Goal: Navigation & Orientation: Find specific page/section

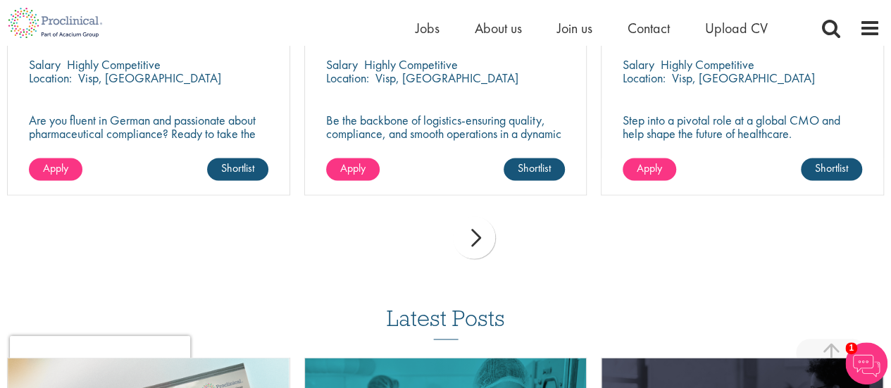
scroll to position [1150, 0]
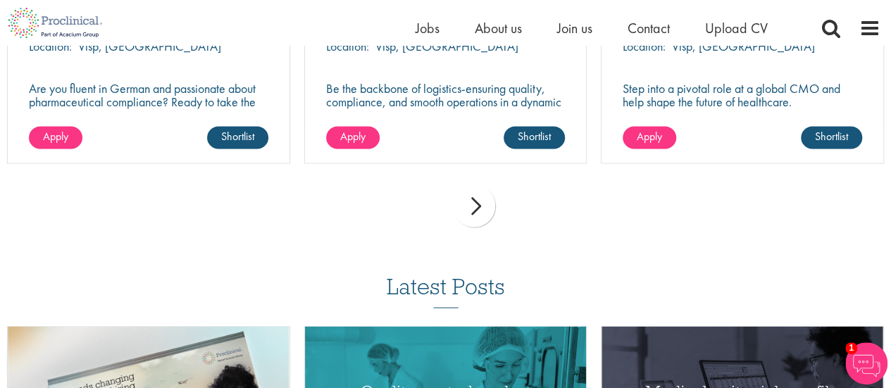
click at [480, 213] on div "next" at bounding box center [474, 205] width 42 height 42
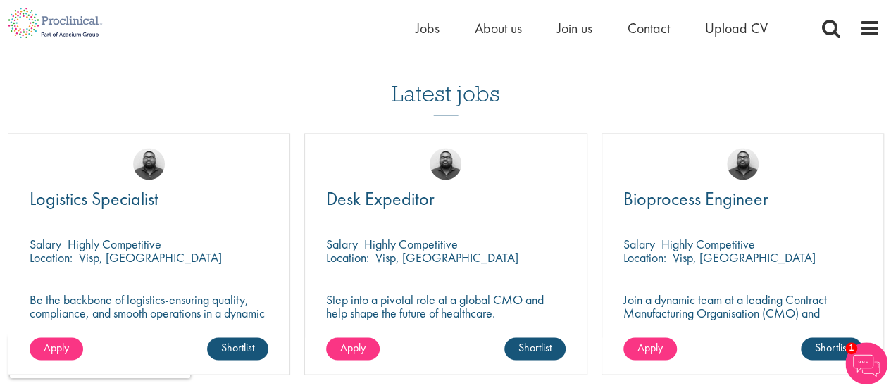
scroll to position [1080, 0]
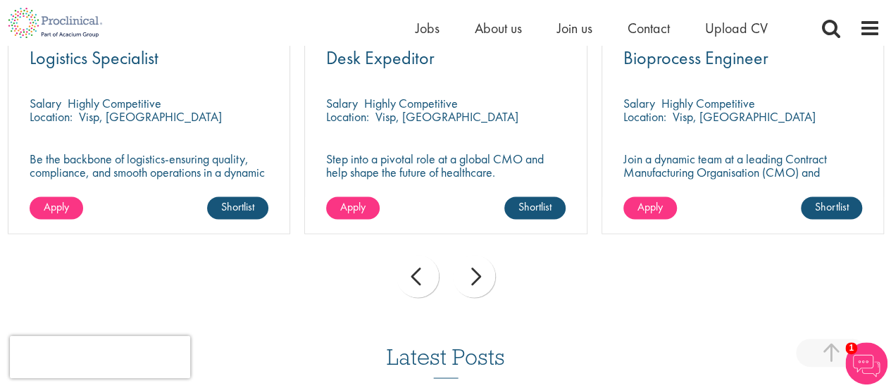
click at [474, 280] on div "next" at bounding box center [474, 276] width 42 height 42
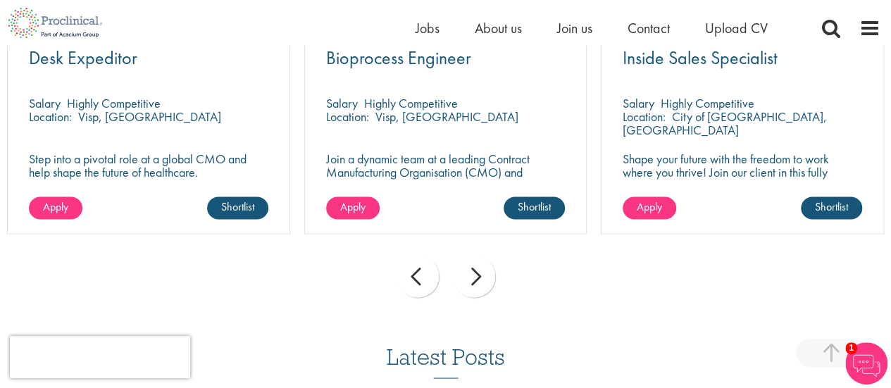
click at [474, 280] on div "next" at bounding box center [474, 276] width 42 height 42
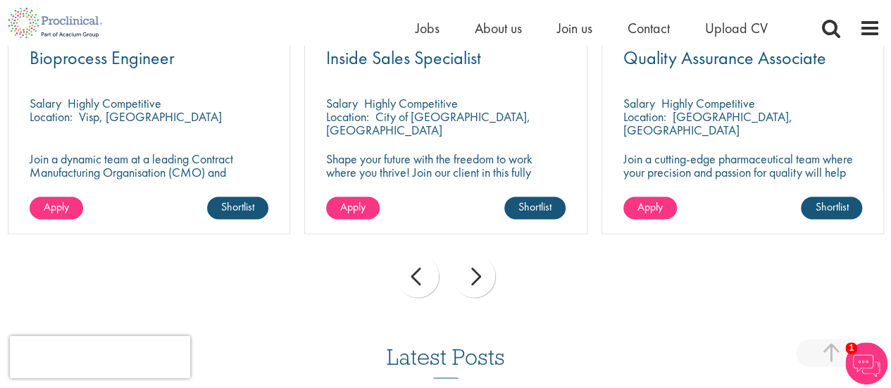
click at [474, 280] on div "next" at bounding box center [474, 276] width 42 height 42
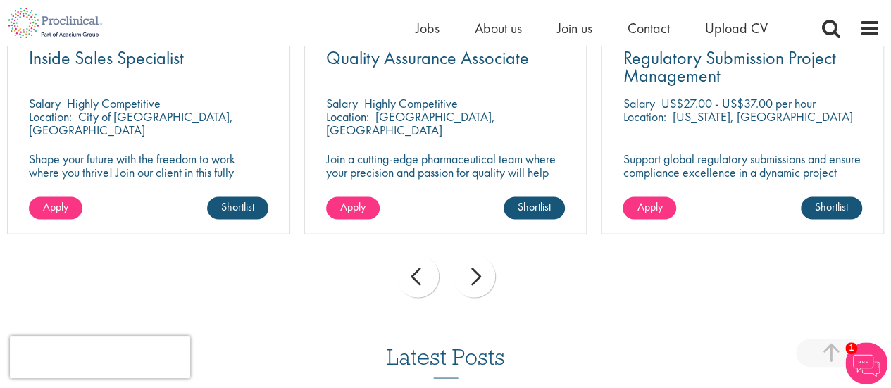
click at [472, 281] on div "next" at bounding box center [474, 276] width 42 height 42
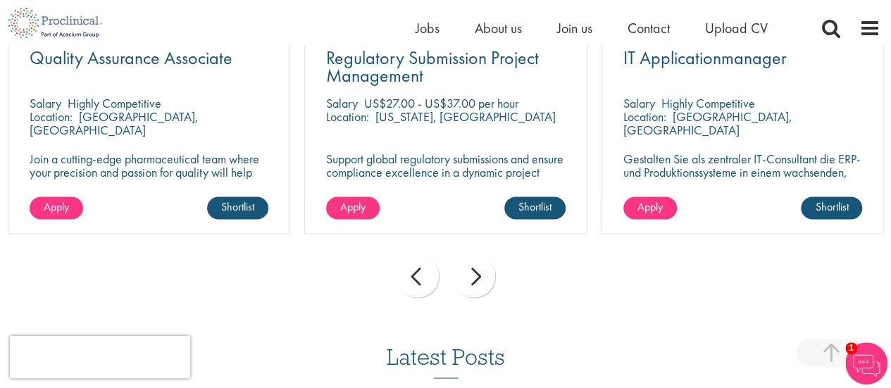
click at [406, 273] on div "prev" at bounding box center [417, 276] width 42 height 42
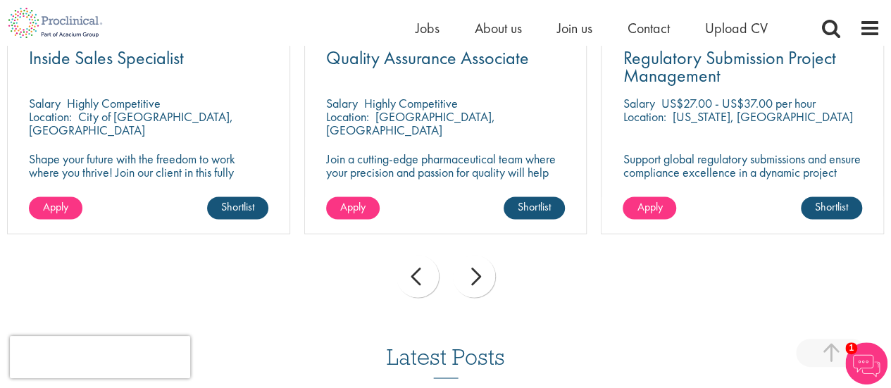
click at [486, 272] on div "next" at bounding box center [474, 276] width 42 height 42
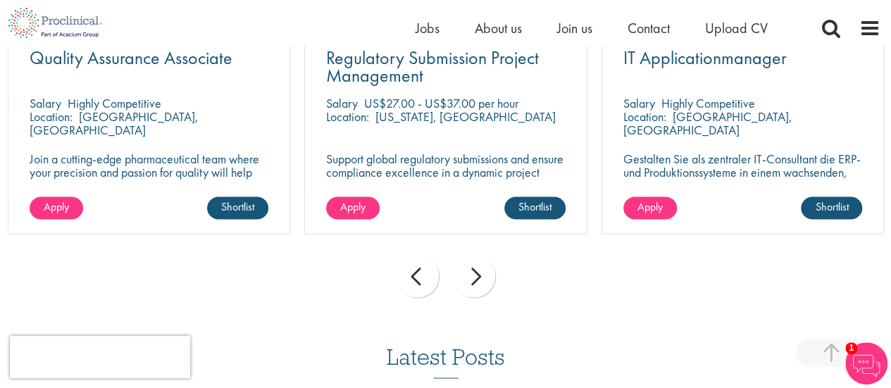
click at [487, 272] on div "next" at bounding box center [474, 276] width 42 height 42
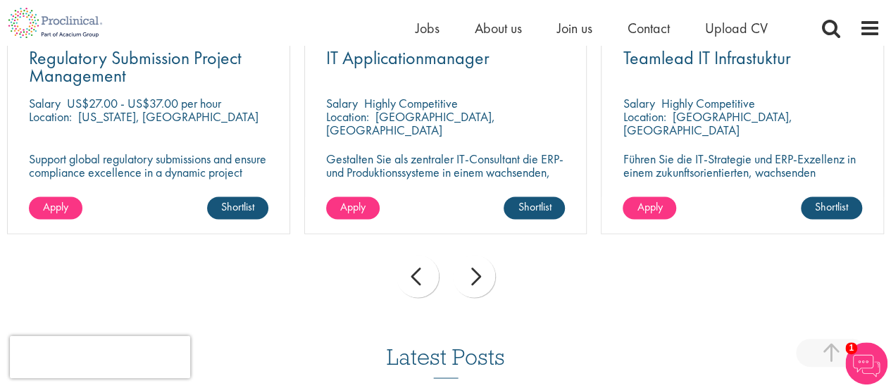
click at [487, 272] on div "next" at bounding box center [474, 276] width 42 height 42
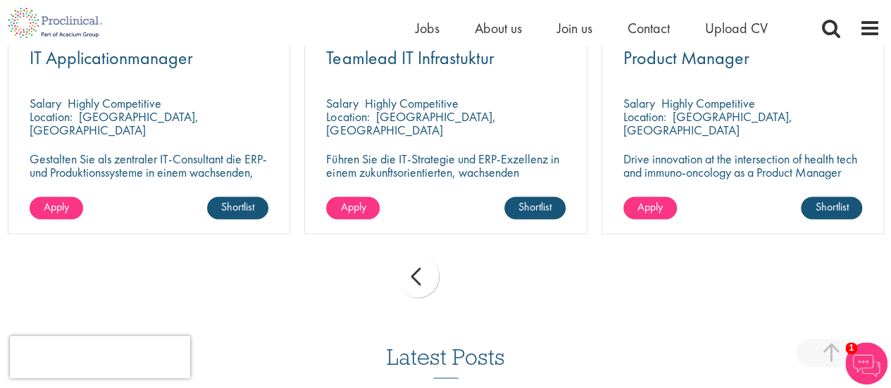
click at [487, 272] on div "prev next" at bounding box center [445, 278] width 891 height 61
click at [645, 23] on span "Contact" at bounding box center [648, 28] width 42 height 18
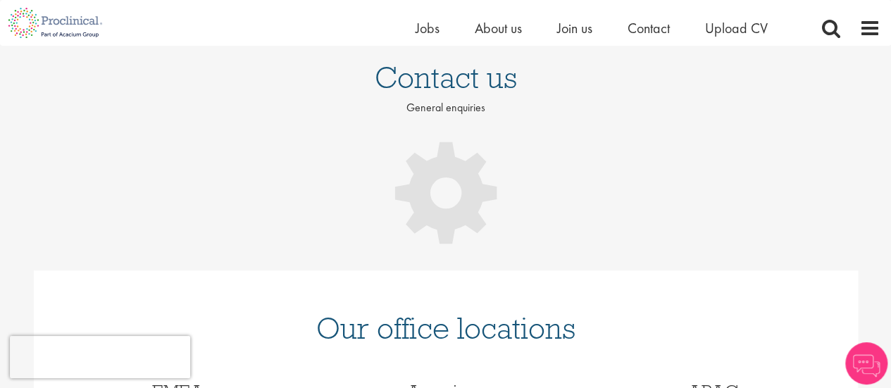
scroll to position [70, 0]
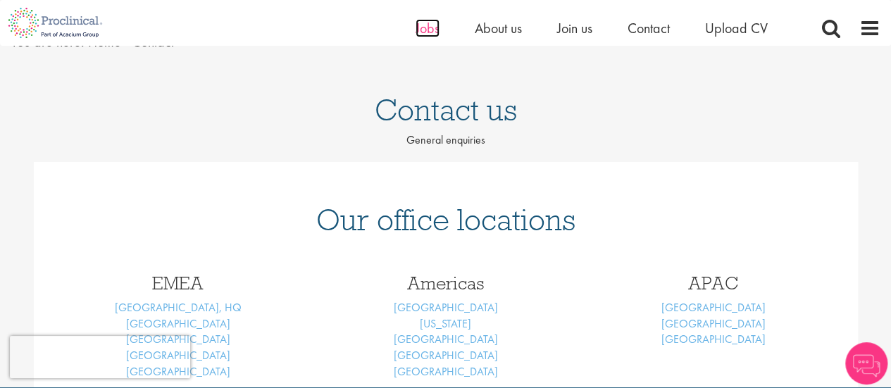
click at [428, 27] on span "Jobs" at bounding box center [427, 28] width 24 height 18
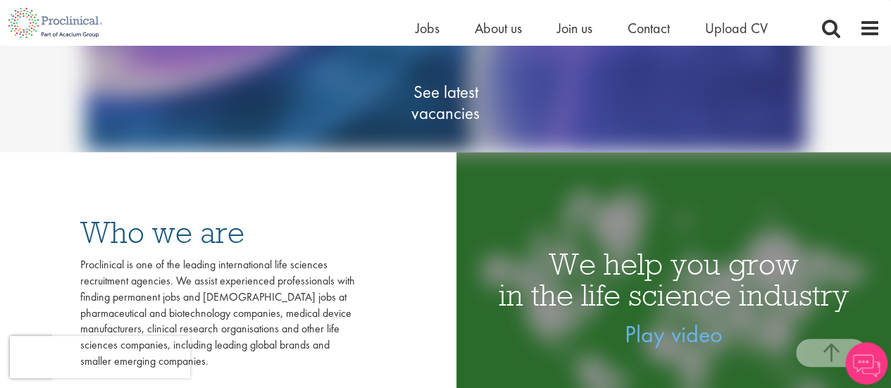
scroll to position [352, 0]
